Goal: Information Seeking & Learning: Learn about a topic

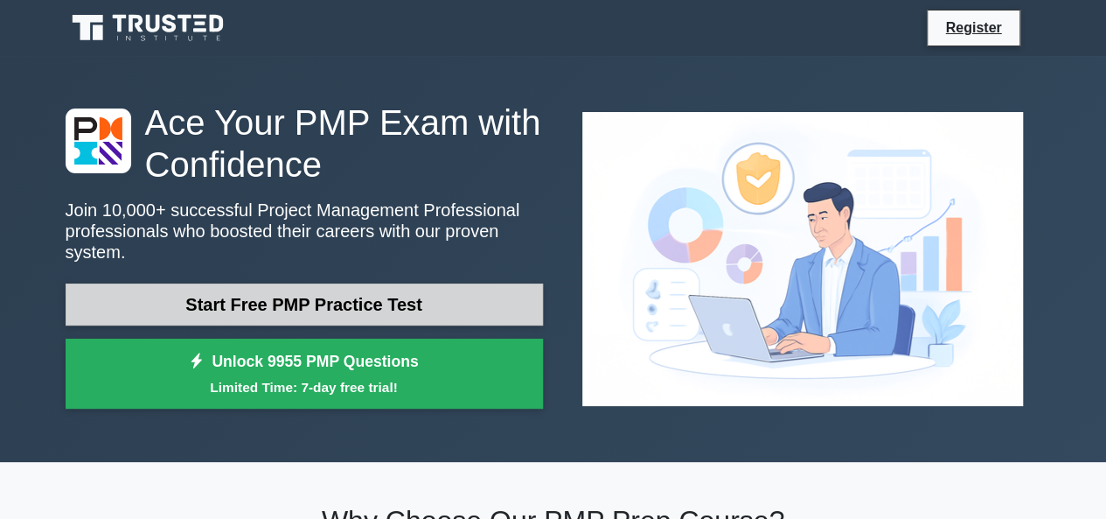
click at [390, 285] on link "Start Free PMP Practice Test" at bounding box center [304, 304] width 477 height 42
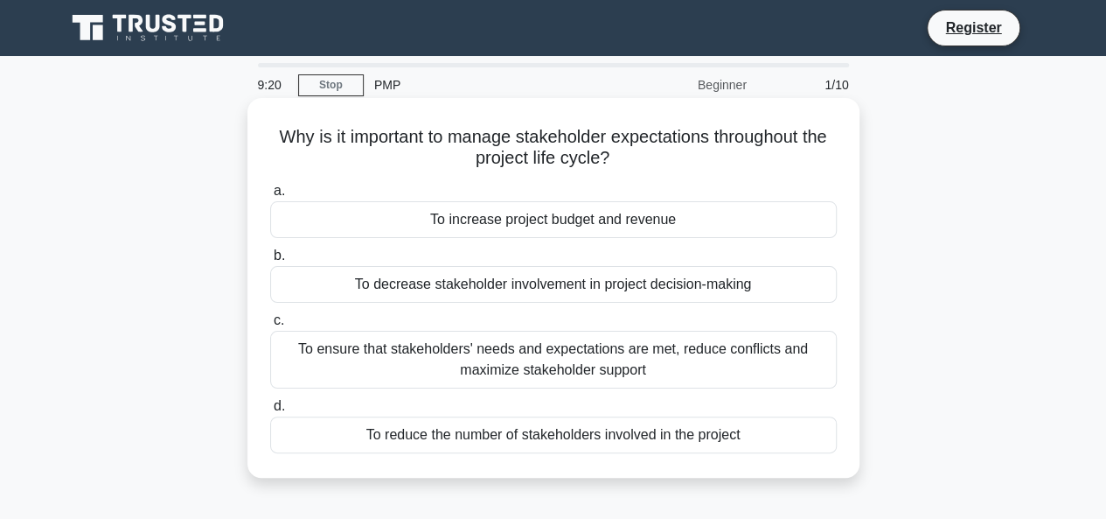
click at [441, 351] on div "To ensure that stakeholders' needs and expectations are met, reduce conflicts a…" at bounding box center [553, 360] width 567 height 58
click at [270, 326] on input "c. To ensure that stakeholders' needs and expectations are met, reduce conflict…" at bounding box center [270, 320] width 0 height 11
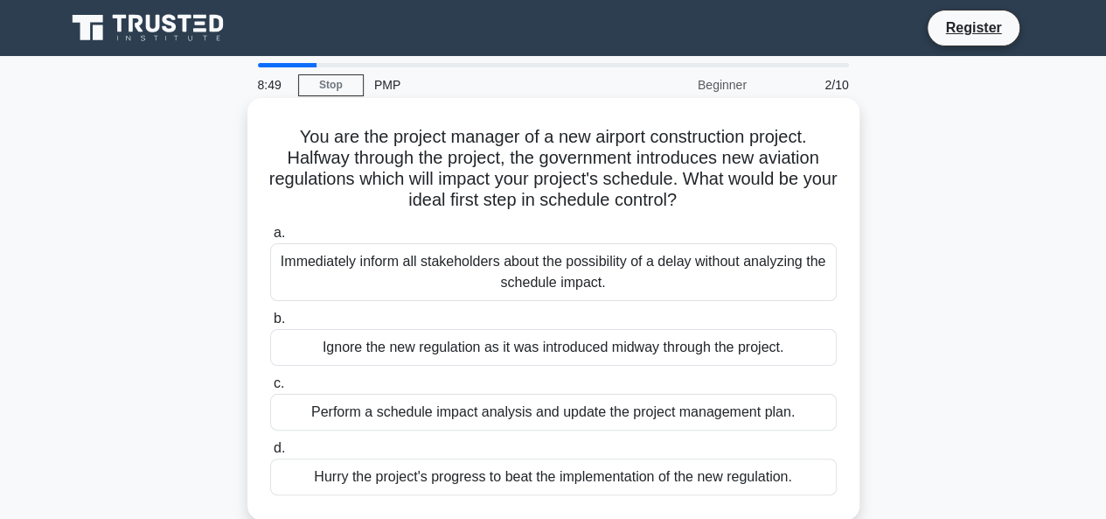
click at [466, 413] on div "Perform a schedule impact analysis and update the project management plan." at bounding box center [553, 412] width 567 height 37
click at [270, 389] on input "c. Perform a schedule impact analysis and update the project management plan." at bounding box center [270, 383] width 0 height 11
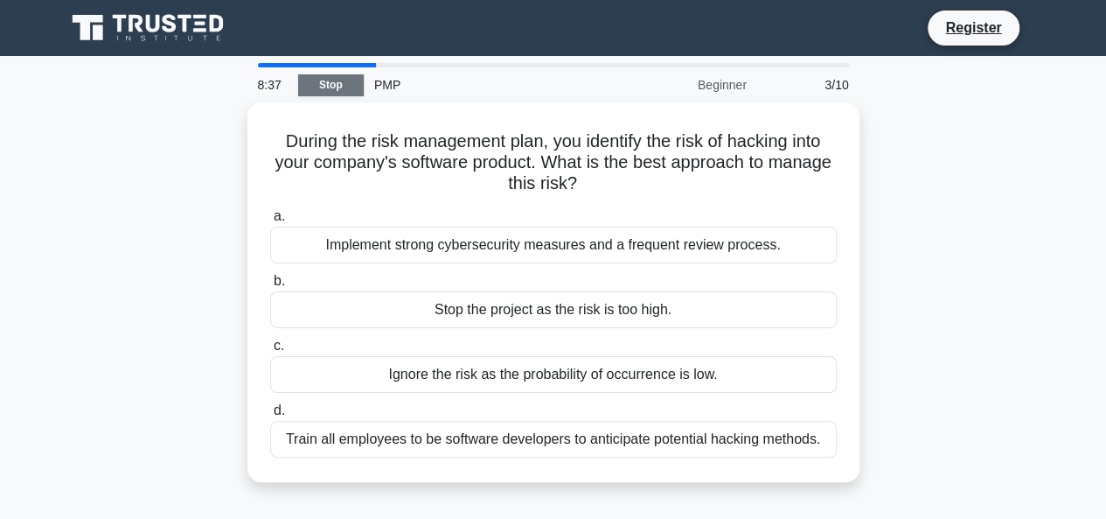
click at [346, 77] on link "Stop" at bounding box center [331, 85] width 66 height 22
